Goal: Transaction & Acquisition: Purchase product/service

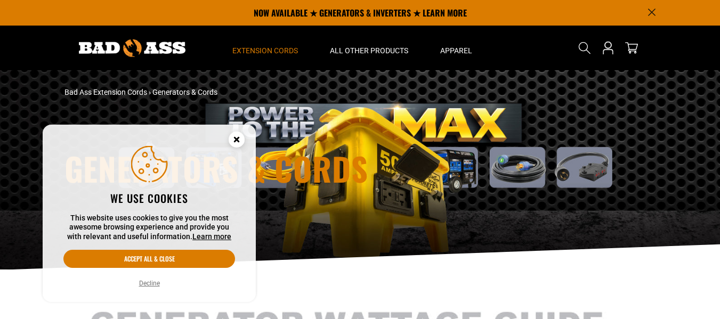
click at [154, 282] on button "Decline" at bounding box center [149, 283] width 27 height 11
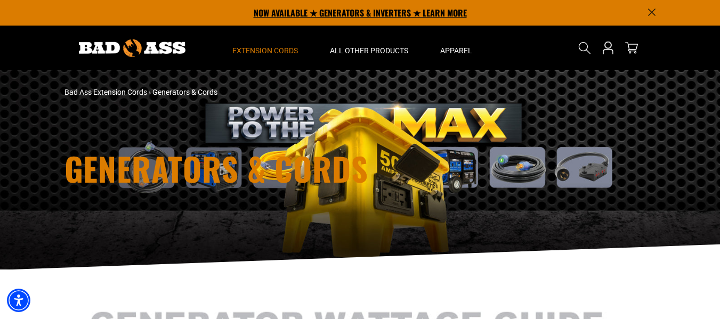
click at [345, 13] on p "NOW AVAILABLE ★ GENERATORS & INVERTERS ★ LEARN MORE" at bounding box center [359, 13] width 591 height 26
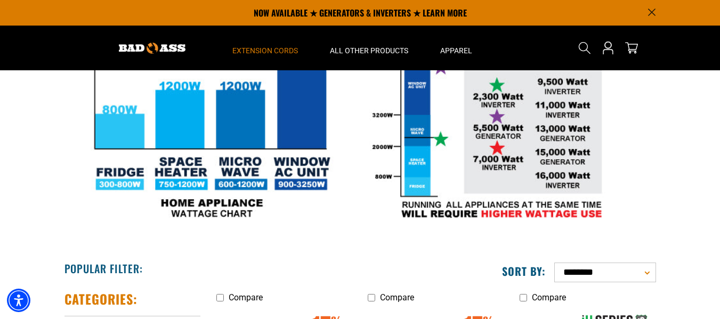
scroll to position [235, 0]
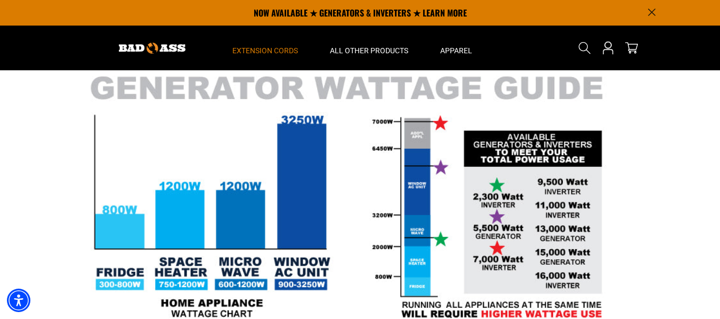
click at [716, 47] on header "Home Extension Cords All Extension Cords General Purpose" at bounding box center [360, 48] width 720 height 45
drag, startPoint x: 716, startPoint y: 47, endPoint x: 716, endPoint y: 53, distance: 5.9
click at [716, 53] on header "Home Extension Cords All Extension Cords General Purpose" at bounding box center [360, 48] width 720 height 45
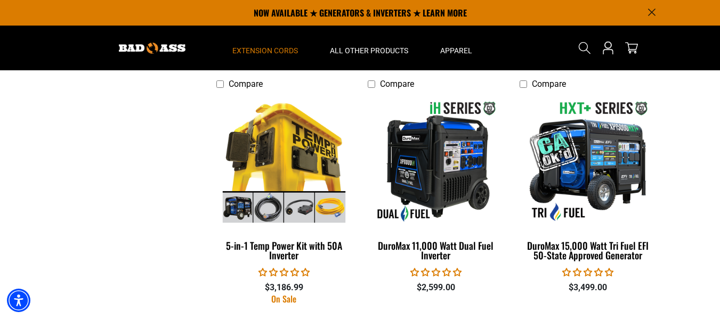
scroll to position [1983, 0]
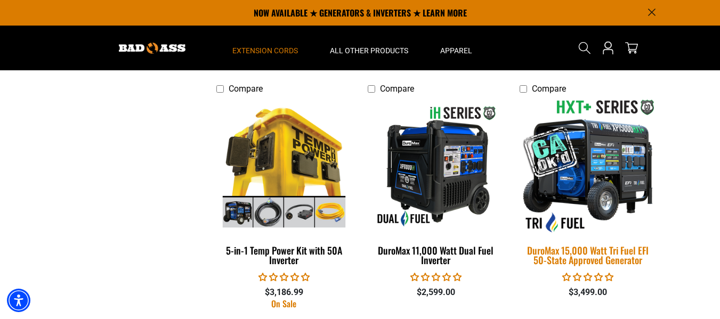
click at [618, 207] on img at bounding box center [587, 166] width 149 height 136
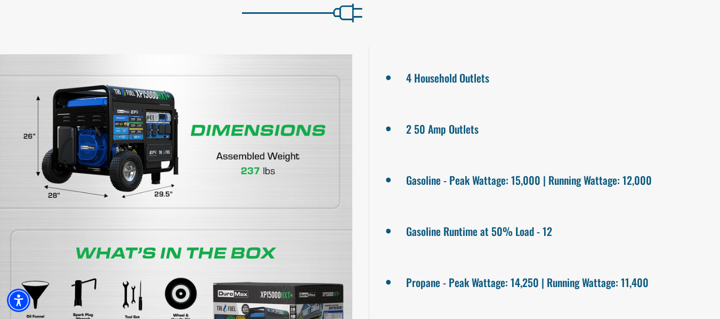
scroll to position [732, 0]
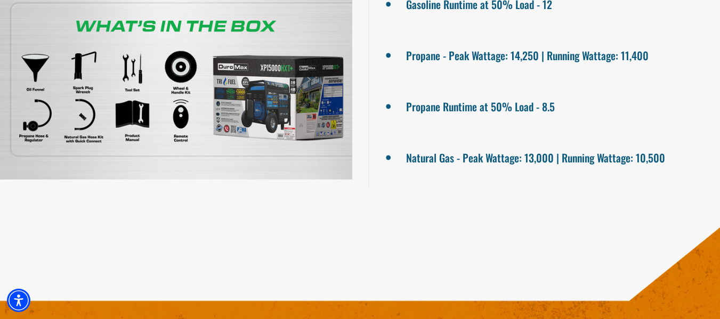
drag, startPoint x: 722, startPoint y: 40, endPoint x: 727, endPoint y: 174, distance: 133.8
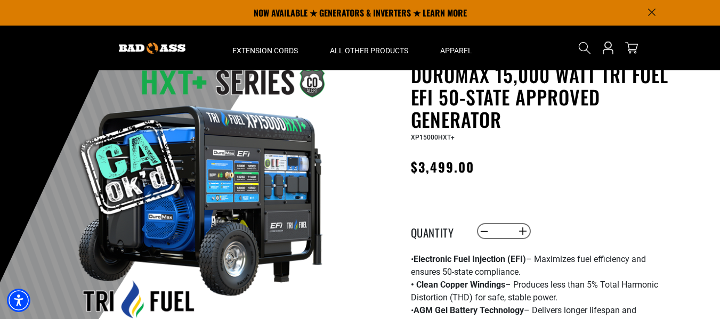
scroll to position [0, 0]
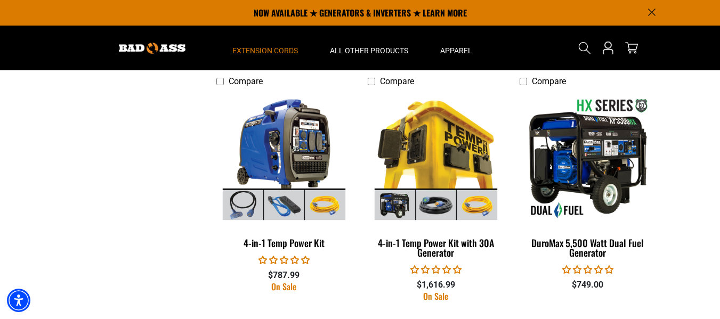
scroll to position [431, 0]
